Goal: Task Accomplishment & Management: Manage account settings

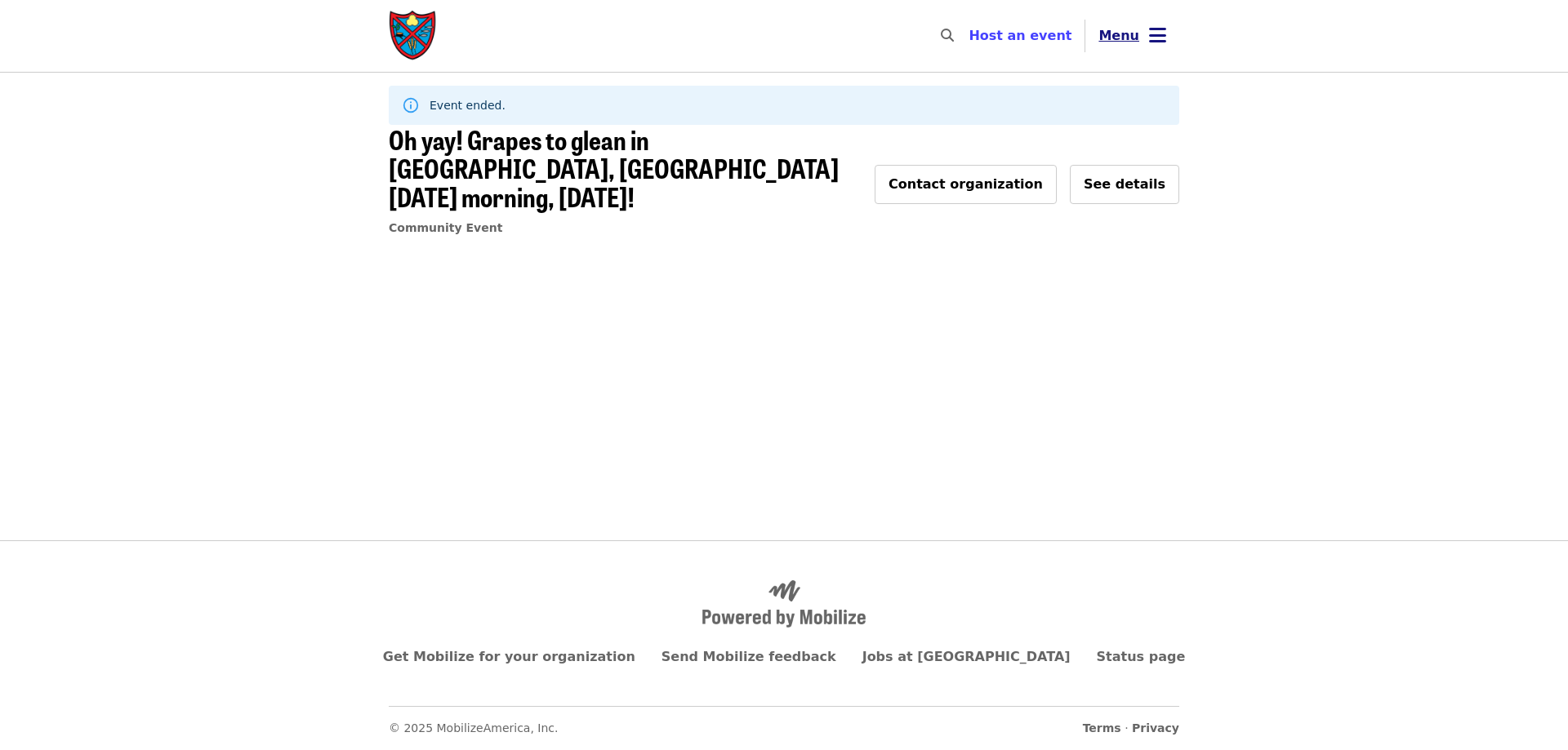
click at [1142, 33] on button "Menu" at bounding box center [1132, 36] width 94 height 39
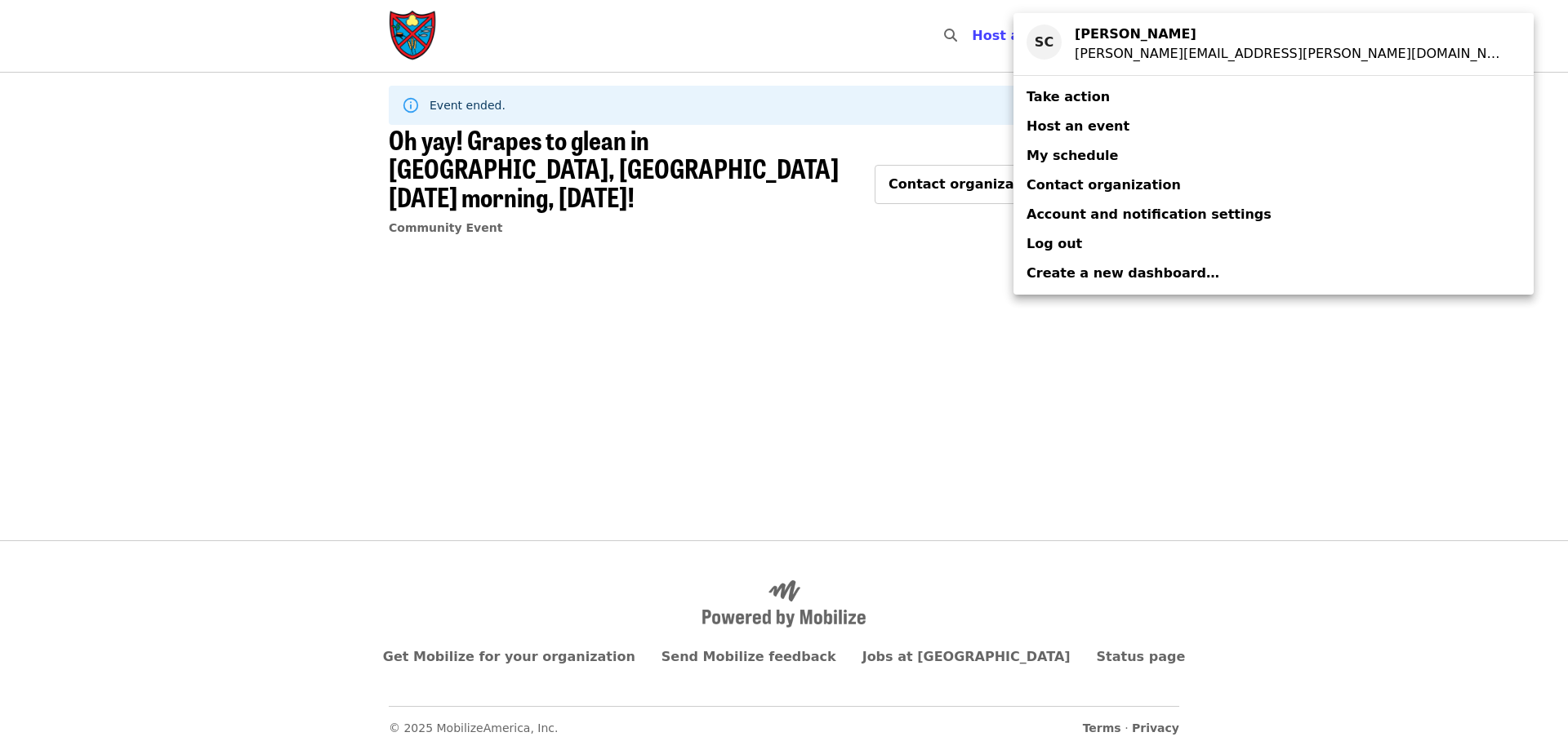
click at [1081, 219] on span "Account and notification settings" at bounding box center [1149, 214] width 245 height 15
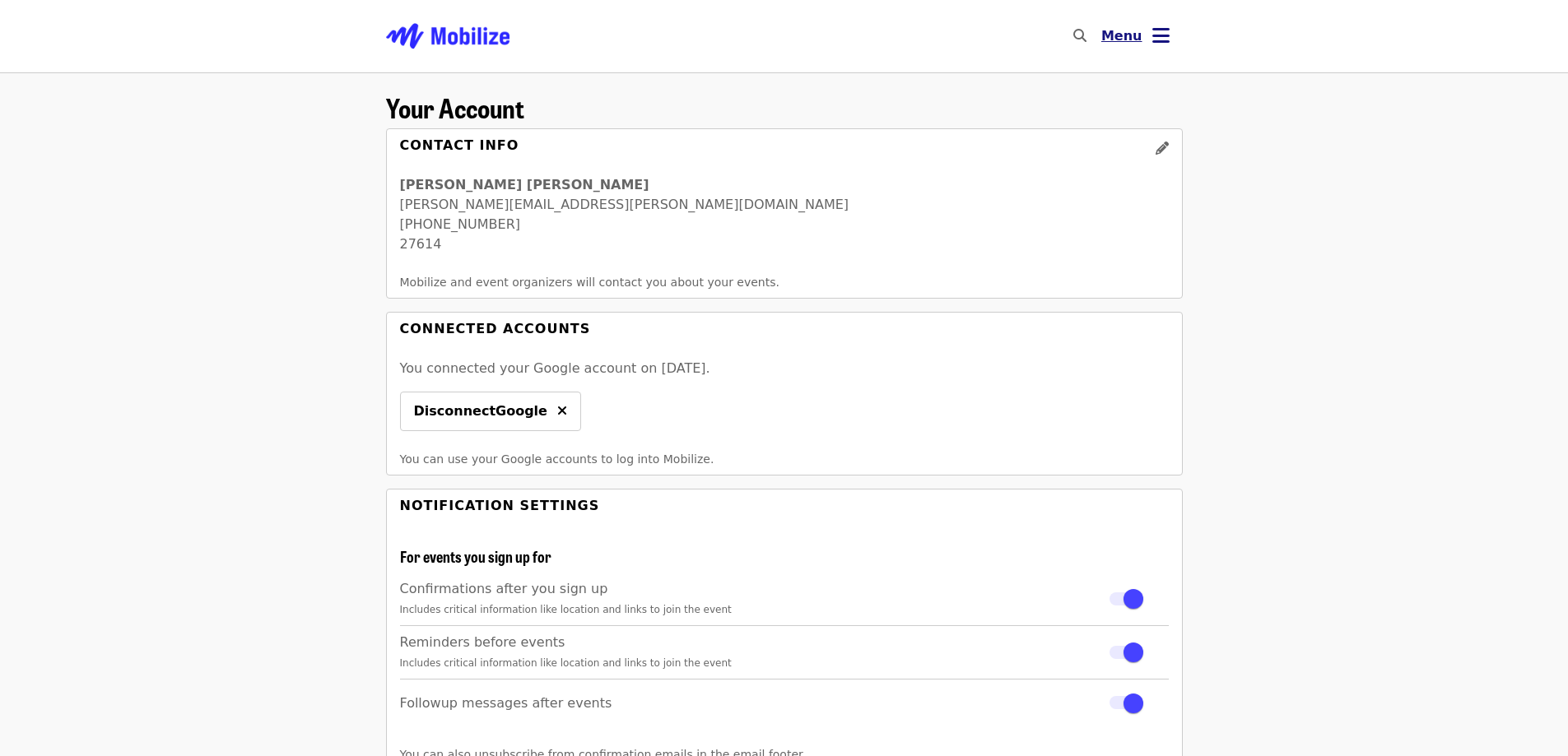
click at [1147, 38] on button "Menu" at bounding box center [1136, 36] width 95 height 40
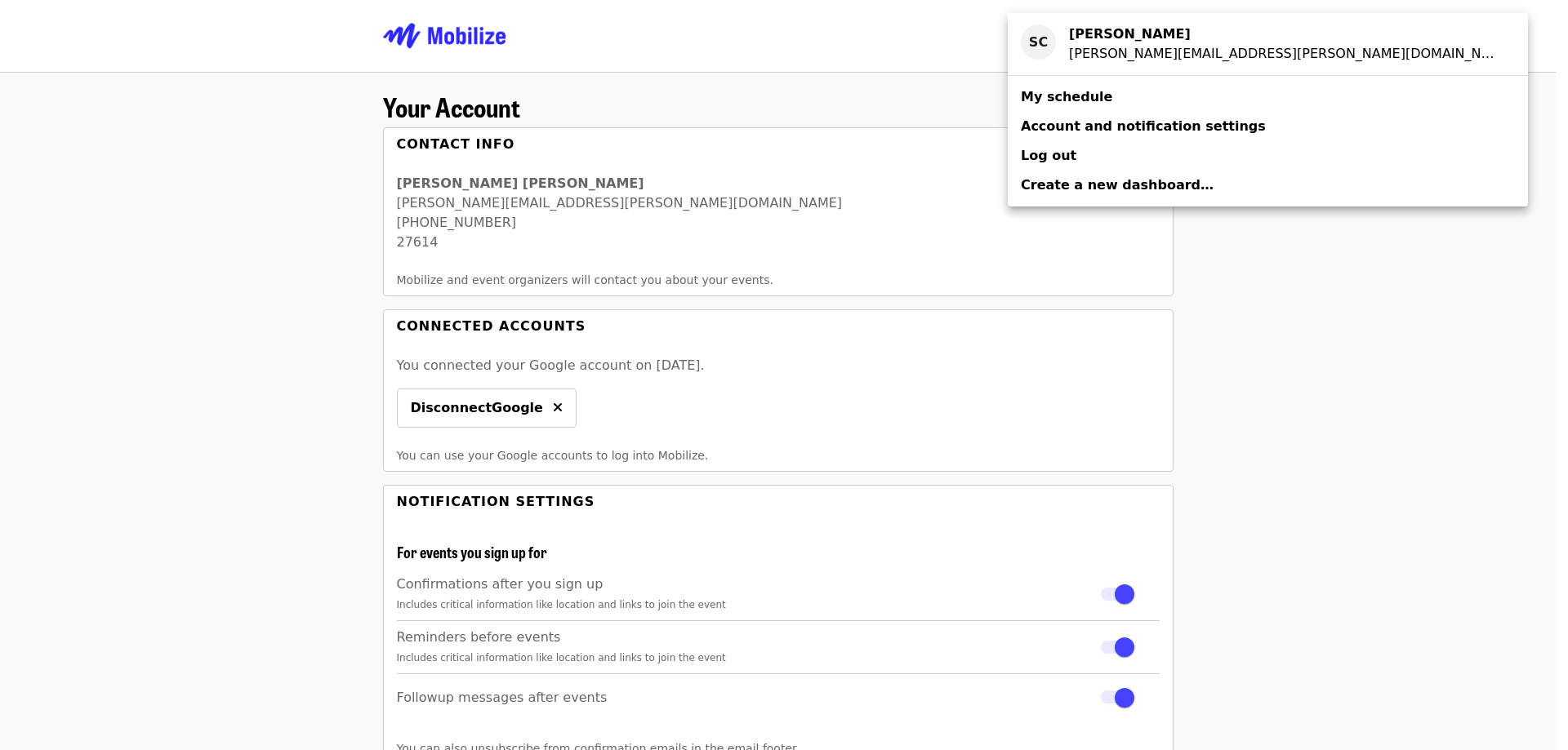
click at [1073, 102] on span "My schedule" at bounding box center [1066, 97] width 92 height 15
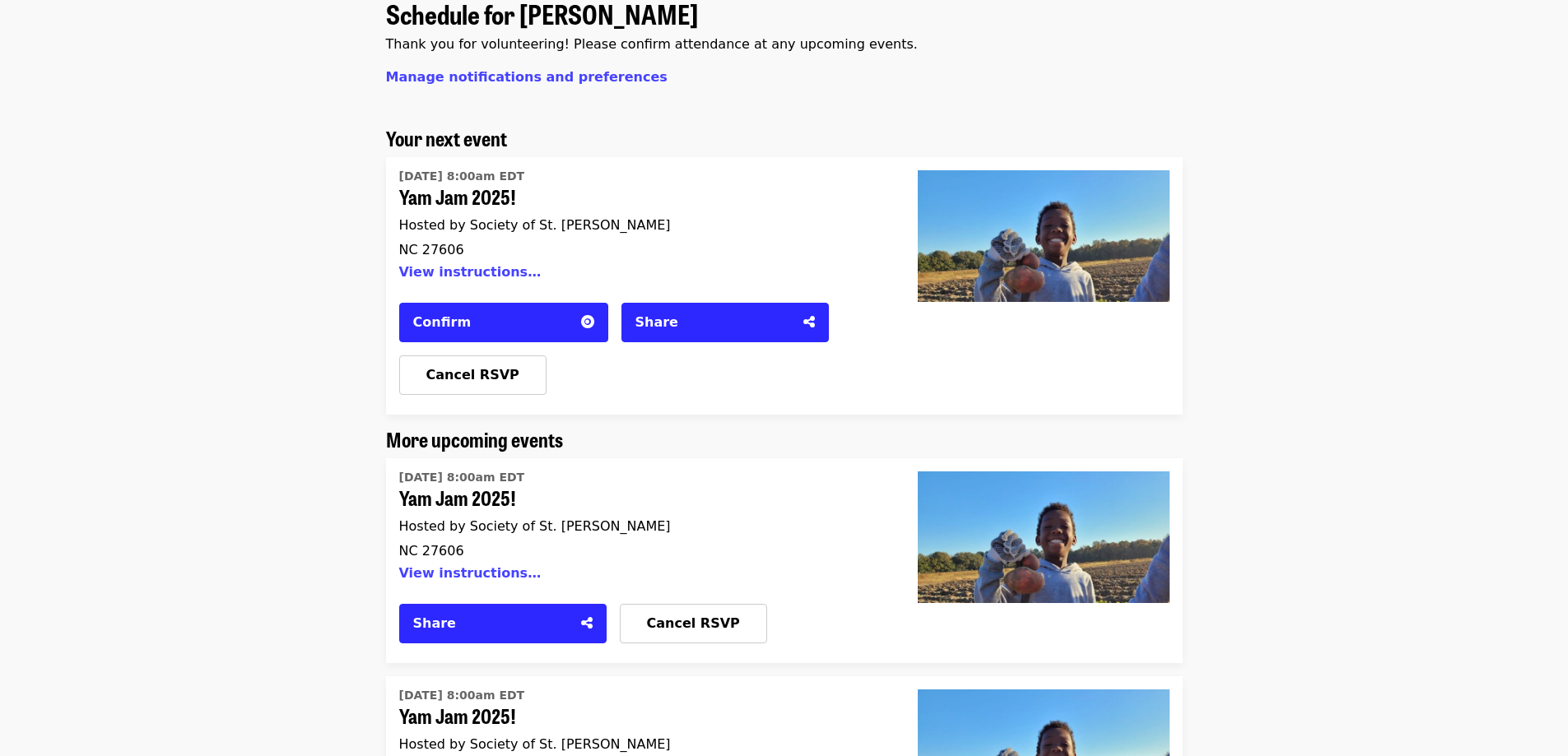
scroll to position [82, 0]
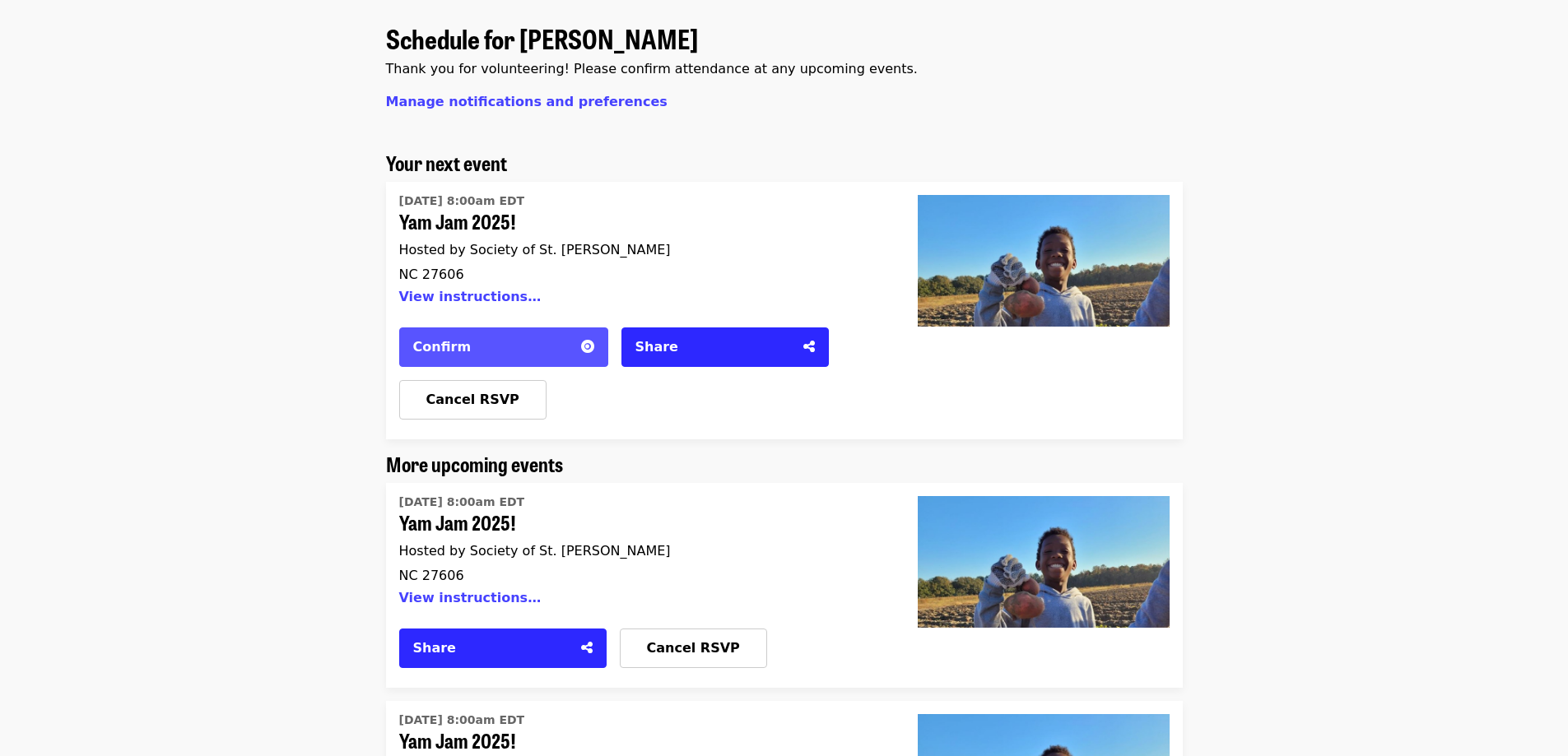
click at [464, 353] on div "Confirm" at bounding box center [492, 347] width 158 height 20
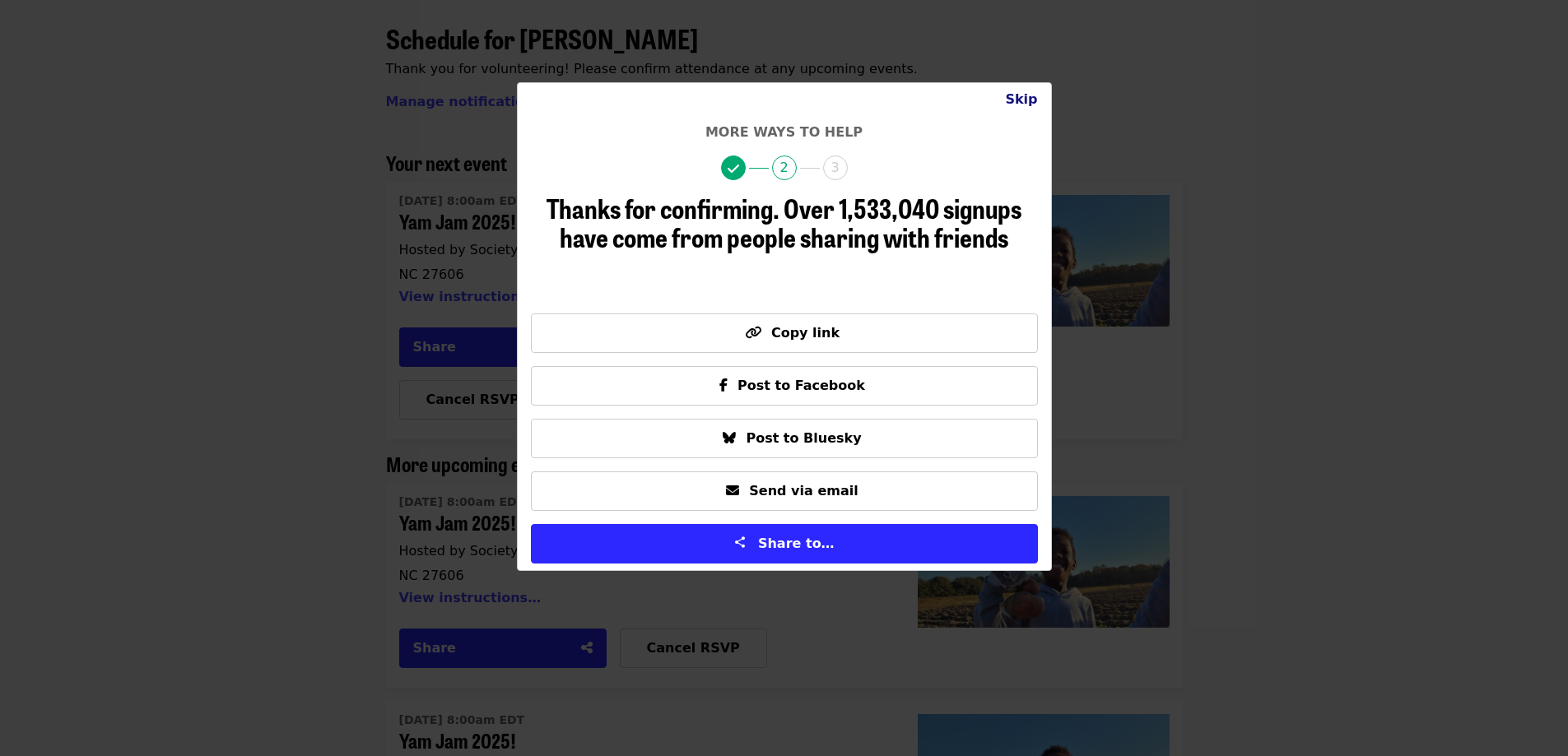
click at [1030, 99] on button "Skip" at bounding box center [1021, 99] width 59 height 33
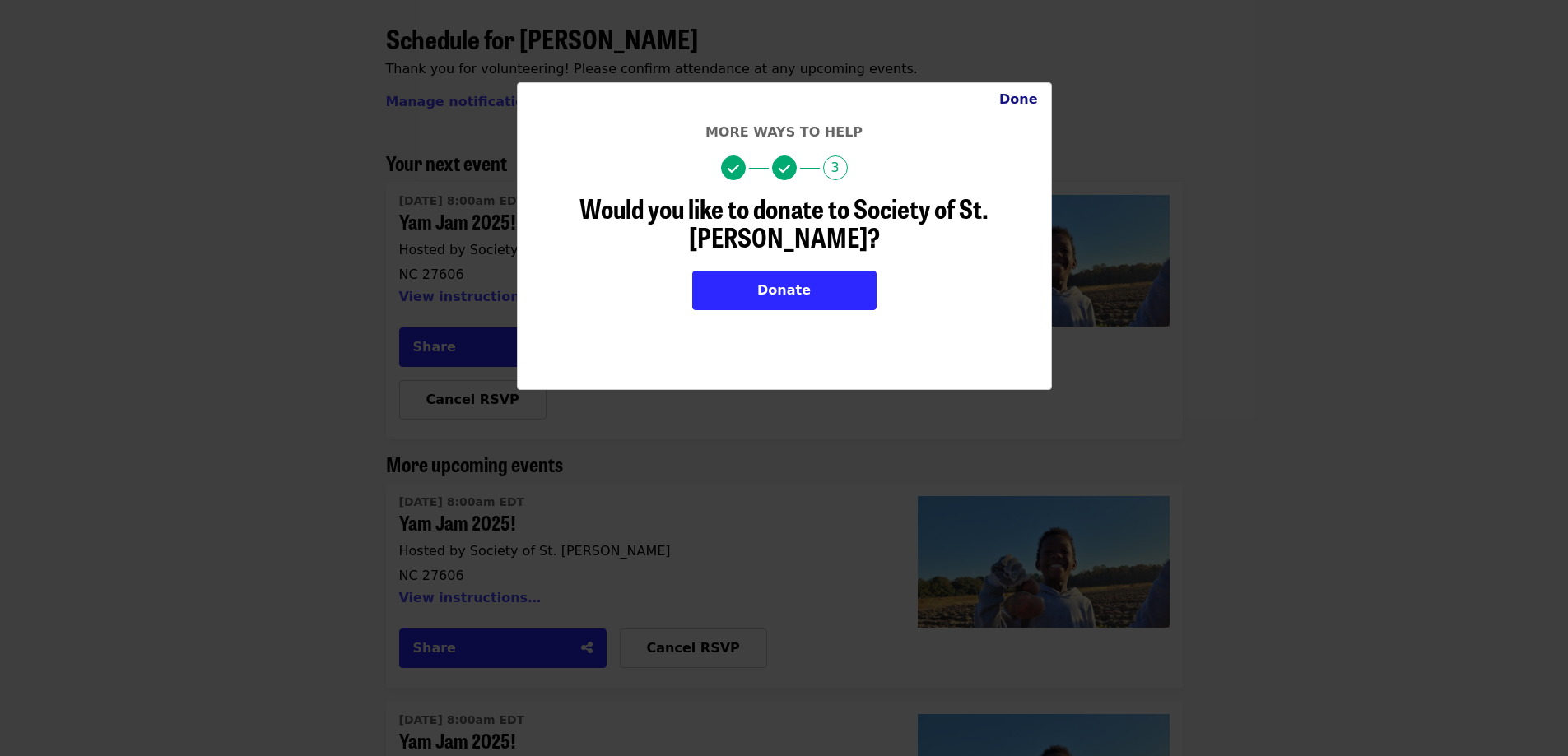
click at [1030, 99] on button "Done" at bounding box center [1017, 99] width 65 height 33
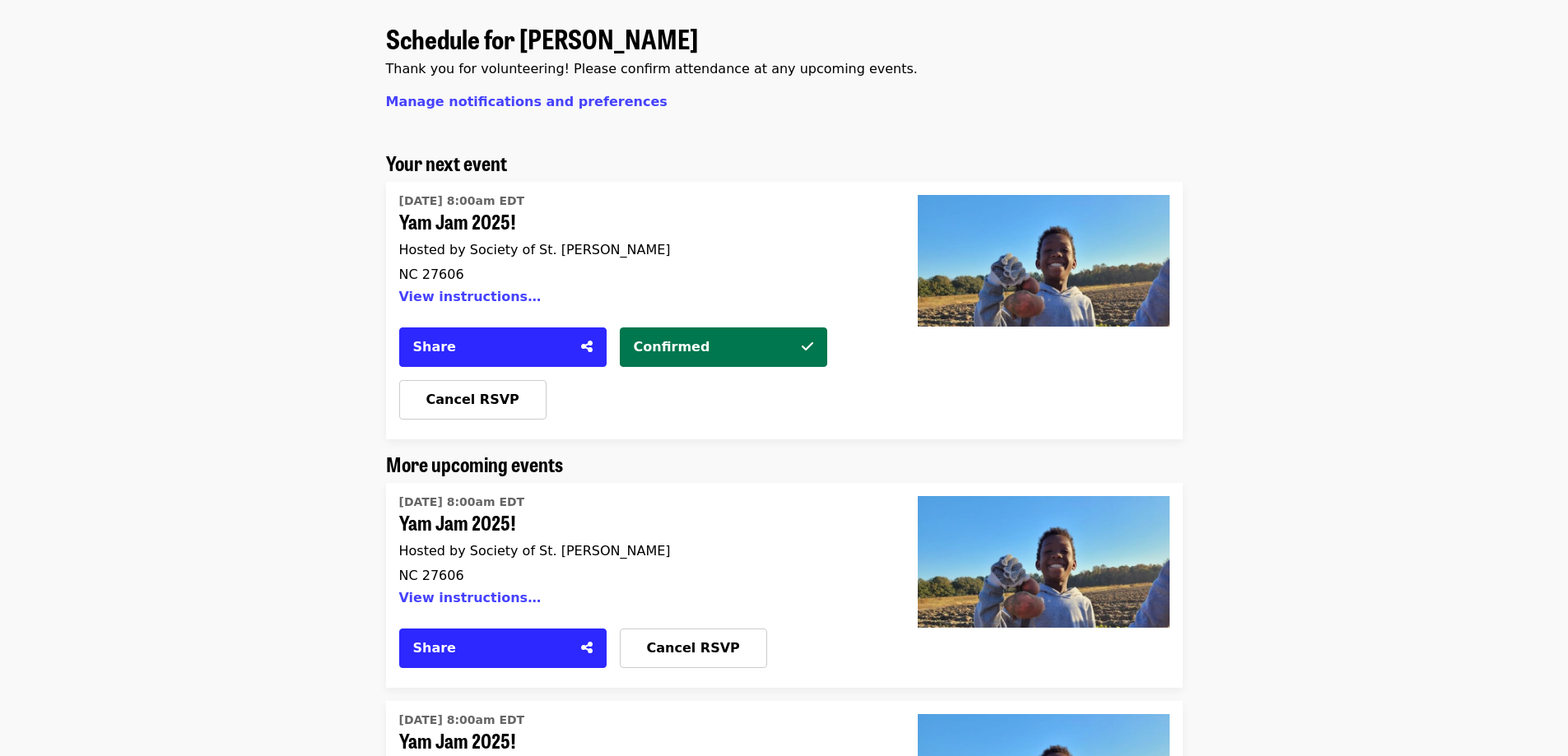
click at [929, 129] on div "Schedule for [PERSON_NAME] Thank you for volunteering! Please confirm attendanc…" at bounding box center [784, 80] width 797 height 141
click at [445, 301] on button "View instructions…" at bounding box center [470, 297] width 142 height 16
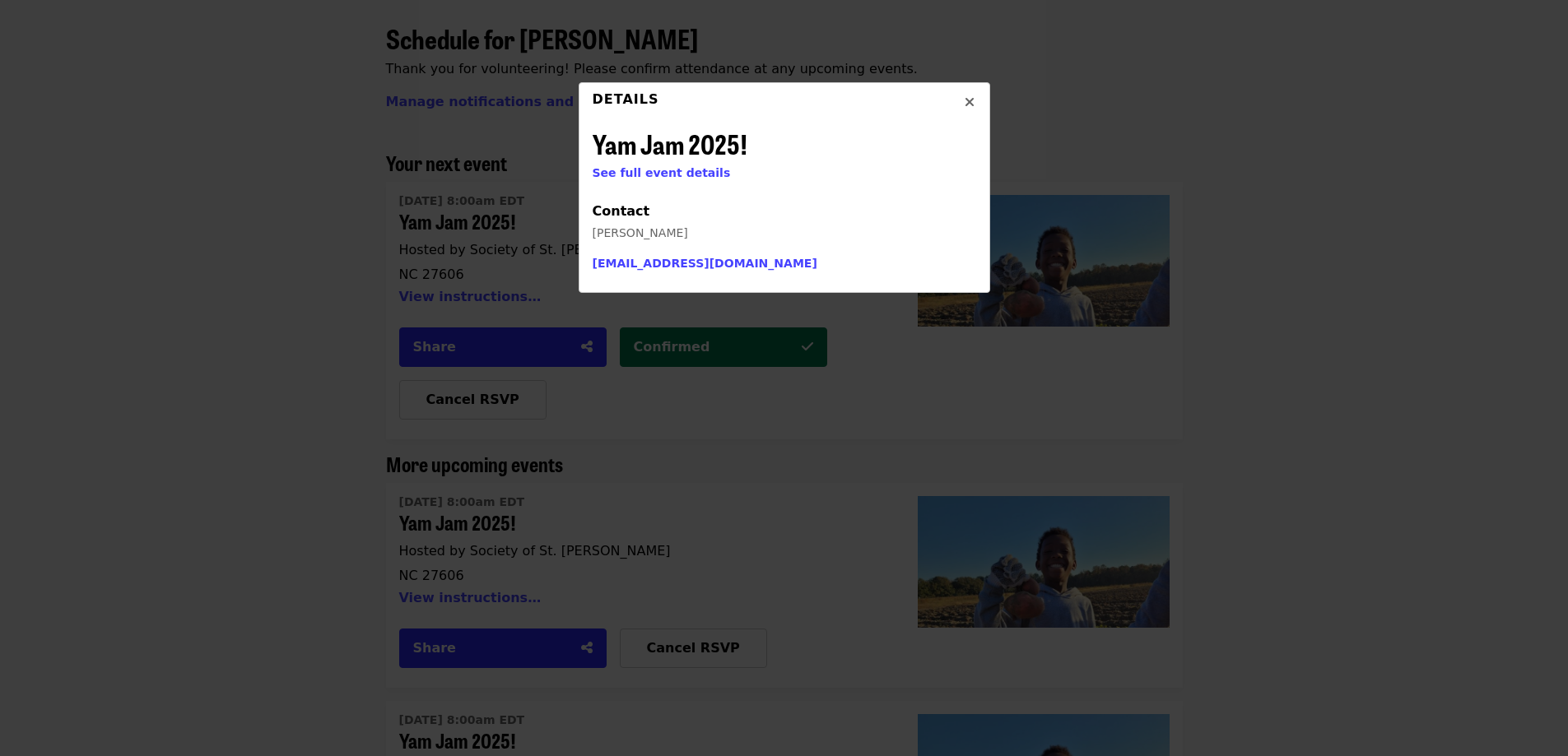
click at [967, 101] on icon "times icon" at bounding box center [969, 103] width 9 height 16
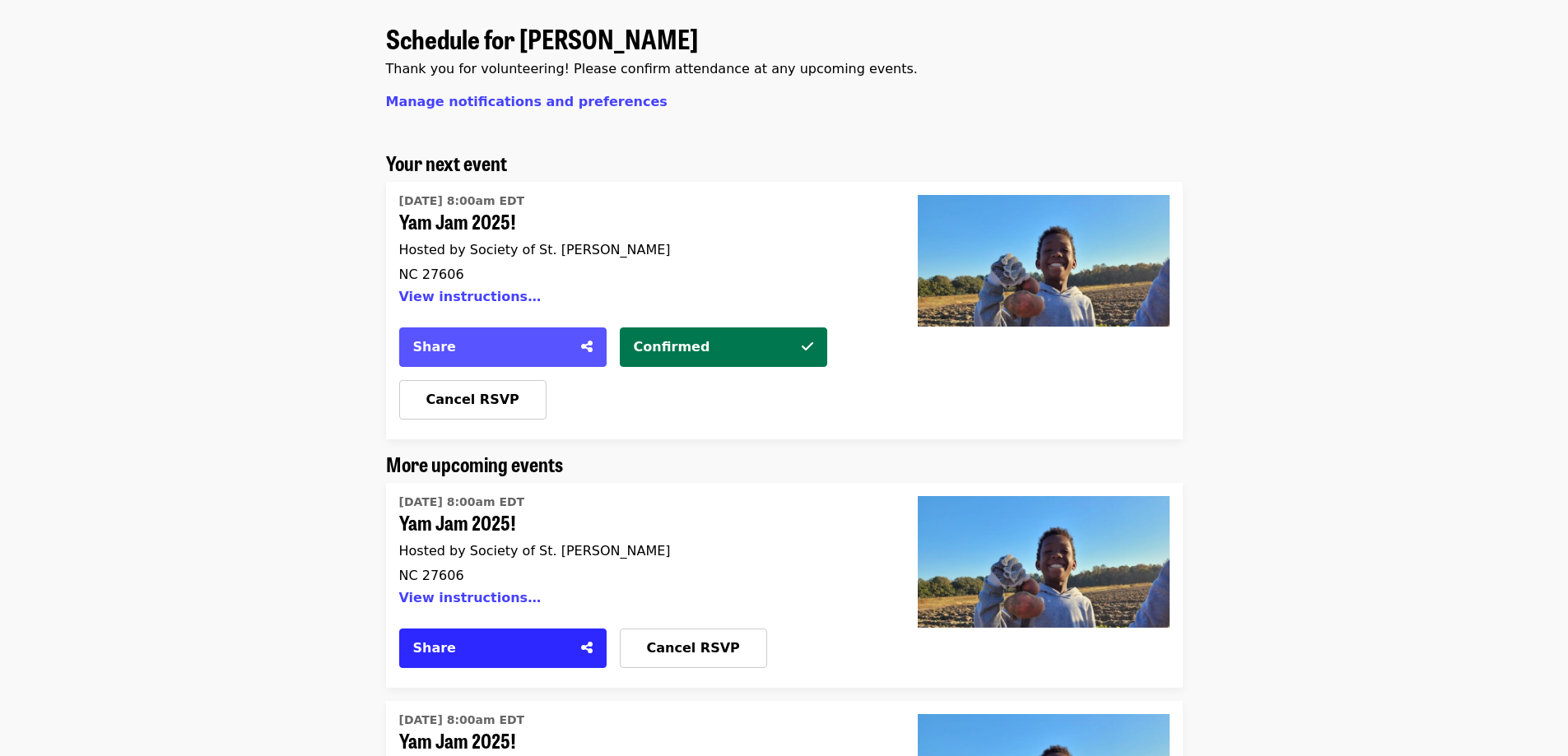
click at [492, 337] on div "Share" at bounding box center [492, 347] width 158 height 20
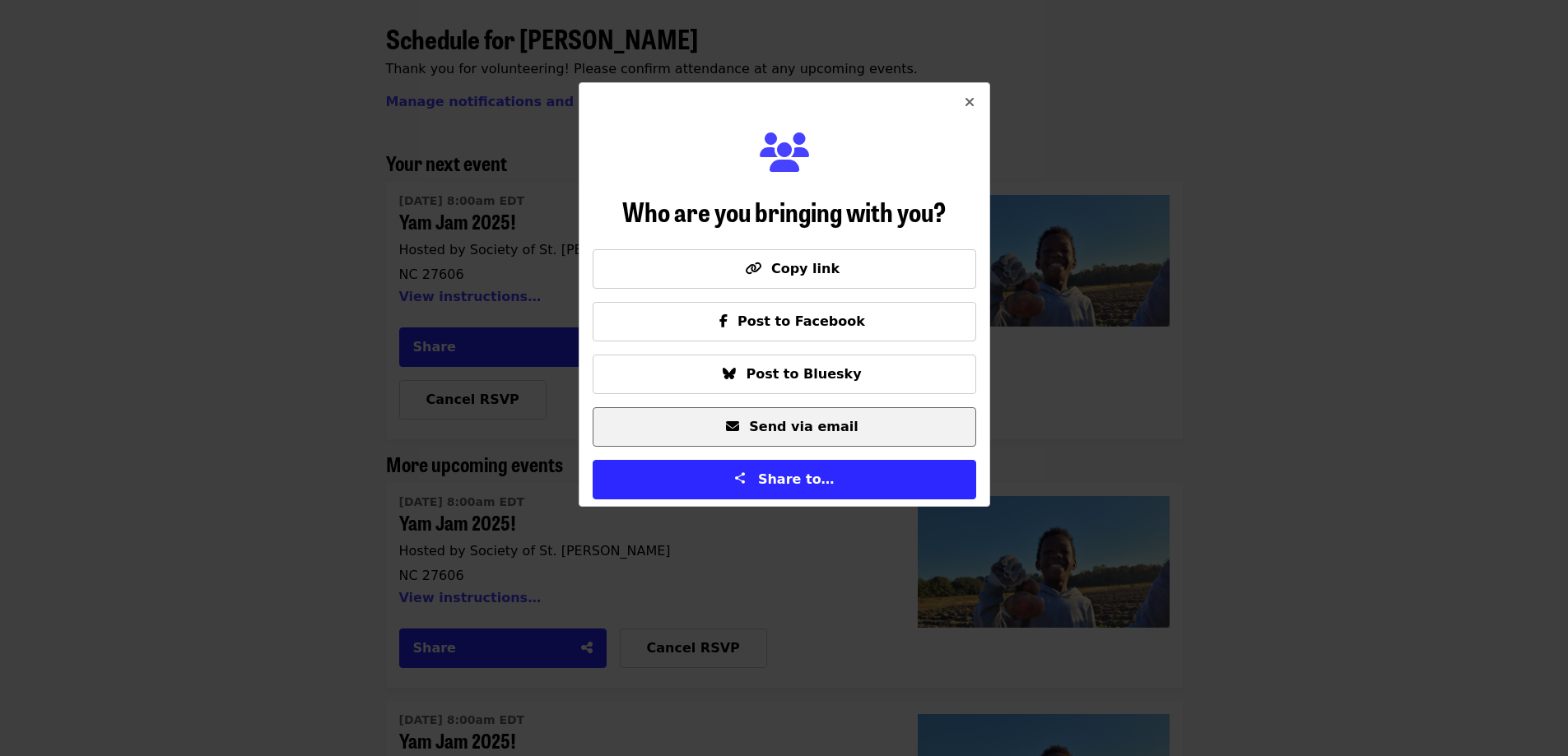
click at [782, 422] on span "Send via email" at bounding box center [803, 426] width 109 height 16
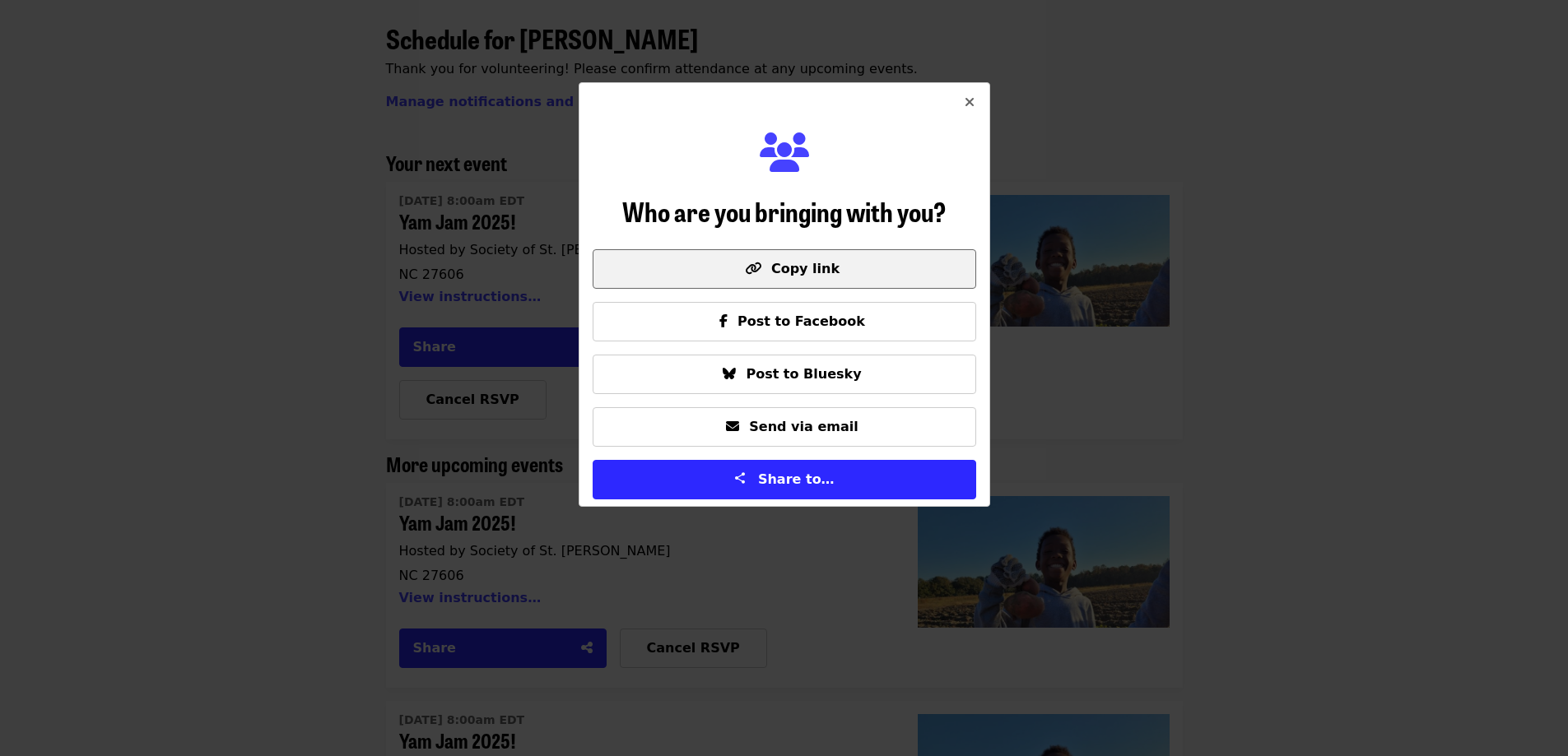
click at [902, 271] on span "Copy link" at bounding box center [784, 268] width 356 height 20
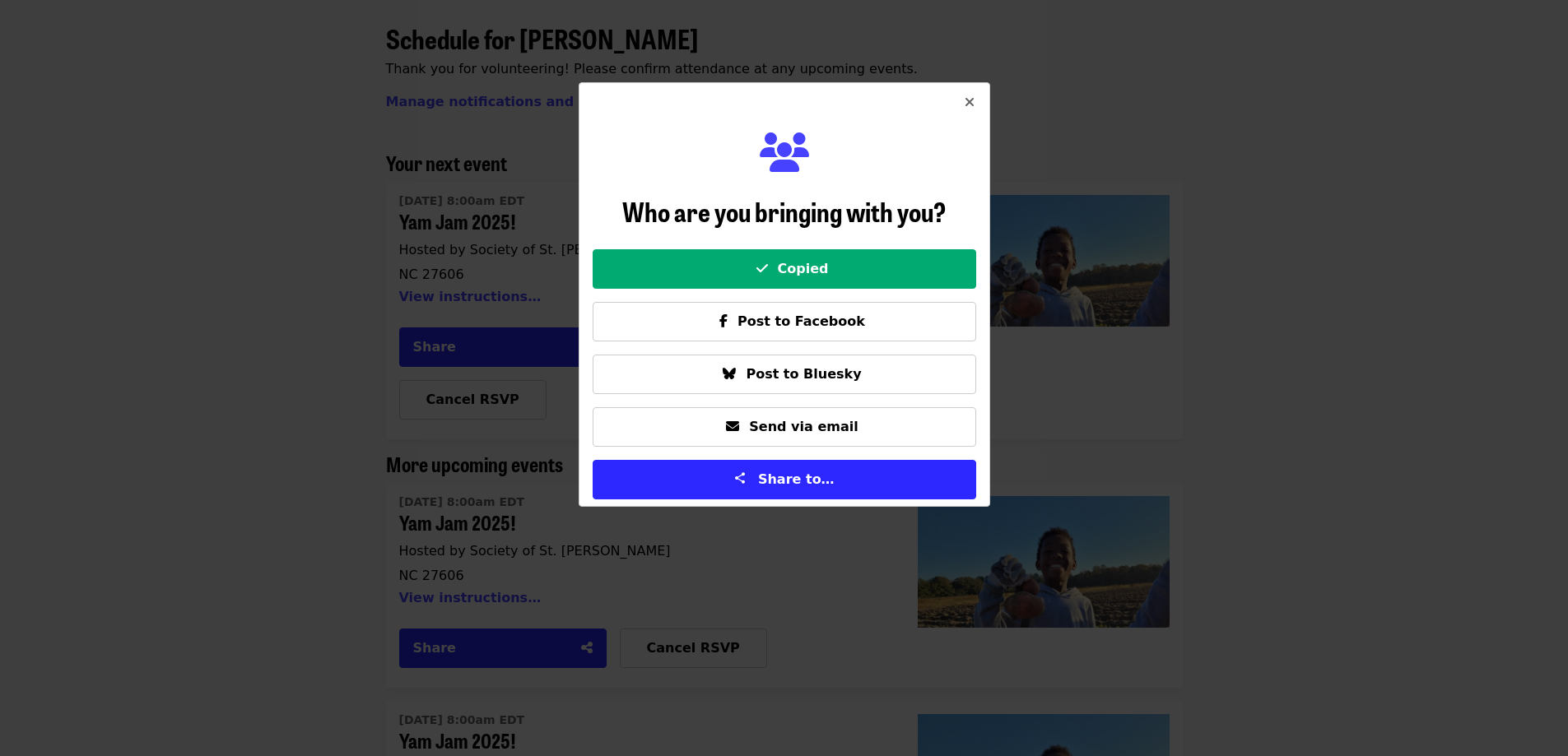
click at [971, 98] on icon "times icon" at bounding box center [969, 103] width 9 height 16
